Goal: Find specific page/section: Find specific page/section

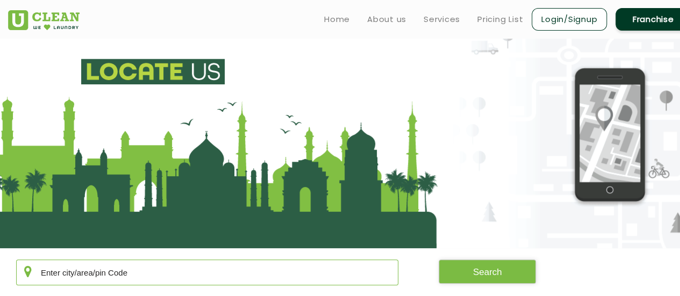
click at [180, 273] on input "text" at bounding box center [207, 273] width 382 height 26
click at [128, 273] on input "text" at bounding box center [207, 273] width 382 height 26
paste input "500043"
type input "500043"
click at [501, 263] on button "Search" at bounding box center [488, 272] width 98 height 24
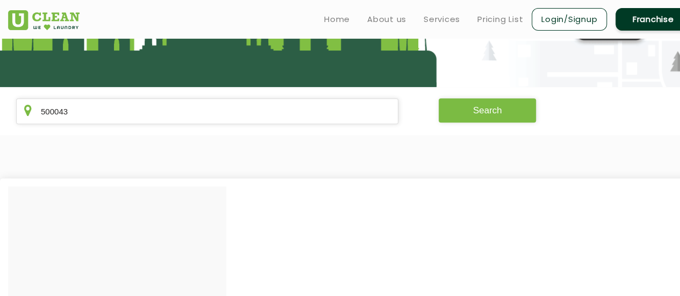
scroll to position [152, 0]
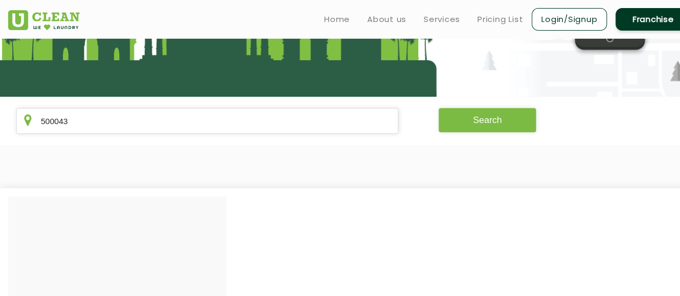
click at [465, 122] on button "Search" at bounding box center [488, 120] width 98 height 24
click at [295, 113] on input "500043" at bounding box center [207, 121] width 382 height 26
drag, startPoint x: 295, startPoint y: 113, endPoint x: 205, endPoint y: 116, distance: 89.3
click at [205, 116] on input "500043" at bounding box center [207, 121] width 382 height 26
